Goal: Information Seeking & Learning: Learn about a topic

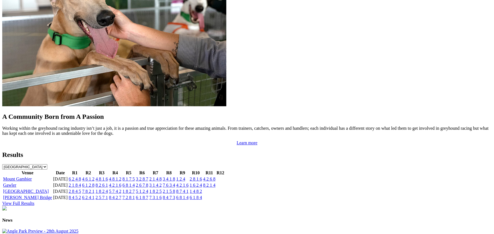
scroll to position [491, 0]
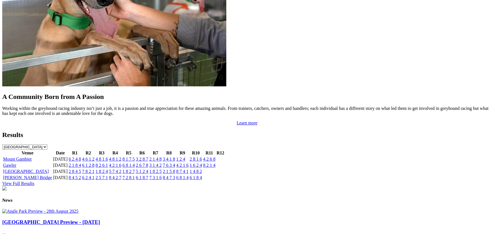
click at [16, 163] on link "Gawler" at bounding box center [9, 165] width 13 height 5
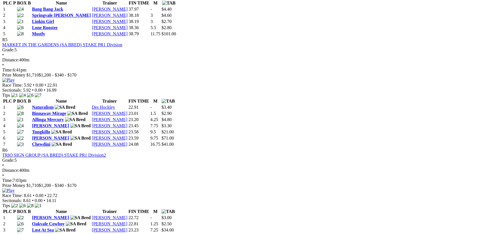
scroll to position [645, 0]
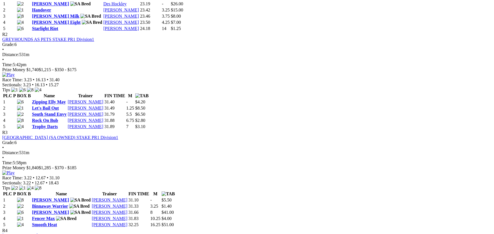
scroll to position [964, 0]
